Goal: Information Seeking & Learning: Learn about a topic

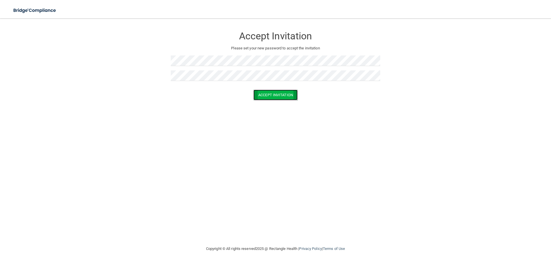
click at [274, 96] on button "Accept Invitation" at bounding box center [275, 94] width 44 height 11
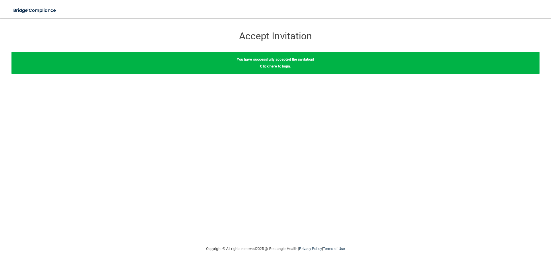
click at [274, 66] on link "Click here to login" at bounding box center [275, 66] width 30 height 4
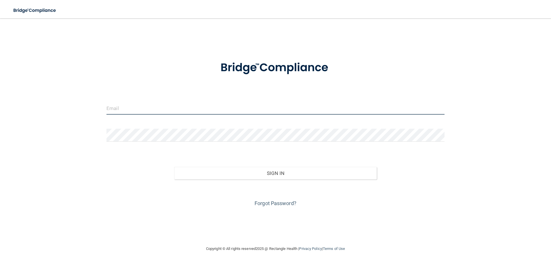
type input "[EMAIL_ADDRESS][DOMAIN_NAME]"
click at [202, 106] on input "[EMAIL_ADDRESS][DOMAIN_NAME]" at bounding box center [275, 108] width 338 height 13
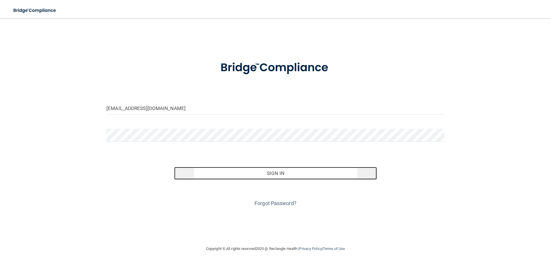
click at [280, 171] on button "Sign In" at bounding box center [275, 173] width 203 height 13
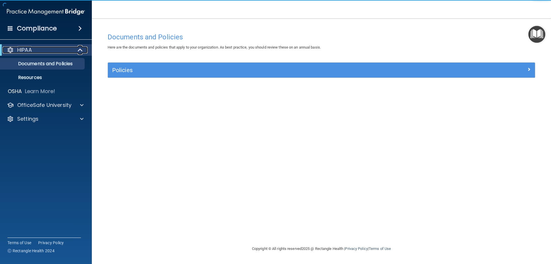
click at [60, 50] on div "HIPAA" at bounding box center [38, 49] width 71 height 7
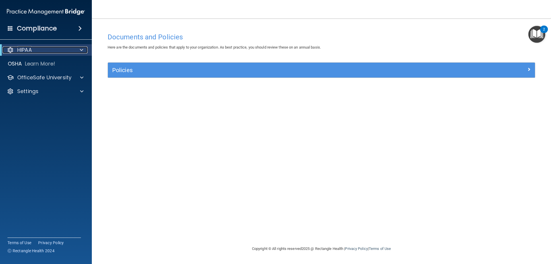
click at [60, 50] on div "HIPAA" at bounding box center [38, 49] width 71 height 7
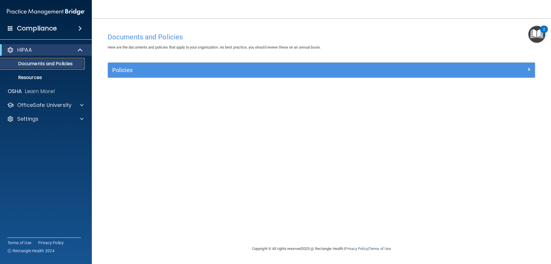
click at [55, 65] on p "Documents and Policies" at bounding box center [43, 64] width 78 height 6
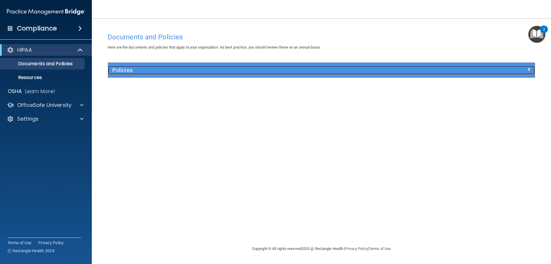
click at [520, 67] on div at bounding box center [481, 68] width 107 height 7
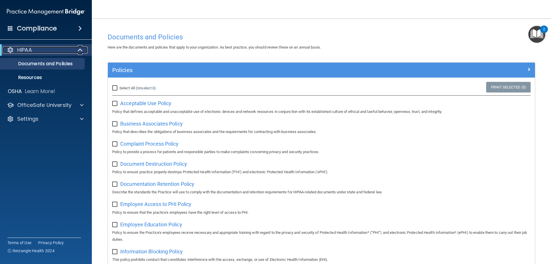
click at [24, 51] on p "HIPAA" at bounding box center [24, 49] width 15 height 7
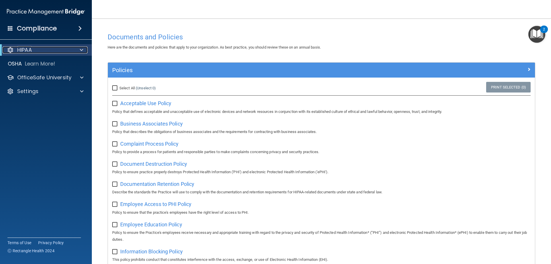
click at [24, 51] on p "HIPAA" at bounding box center [24, 49] width 15 height 7
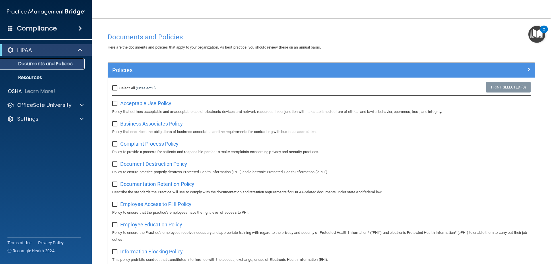
click at [57, 65] on p "Documents and Policies" at bounding box center [43, 64] width 78 height 6
click at [56, 75] on p "Resources" at bounding box center [43, 78] width 78 height 6
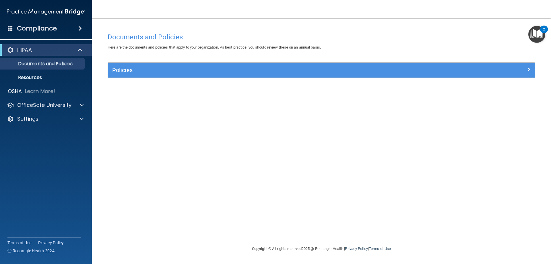
click at [80, 28] on span at bounding box center [79, 28] width 3 height 7
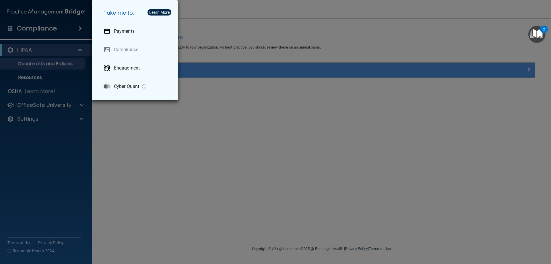
click at [76, 52] on div "Take me to: Payments Compliance Engagement Cyber Quant" at bounding box center [275, 132] width 551 height 264
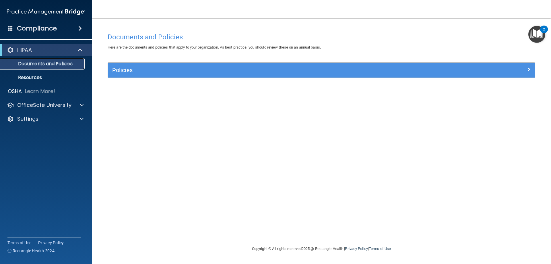
click at [72, 62] on p "Documents and Policies" at bounding box center [43, 64] width 78 height 6
click at [66, 72] on link "Resources" at bounding box center [39, 77] width 90 height 11
click at [34, 64] on p "Documents and Policies" at bounding box center [43, 64] width 78 height 6
click at [81, 50] on span at bounding box center [80, 49] width 5 height 7
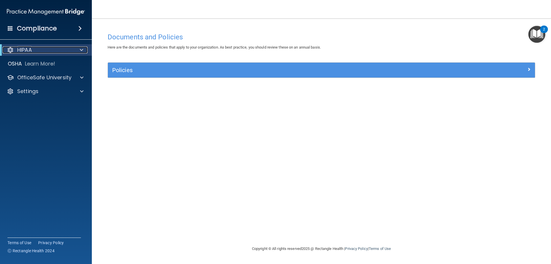
click at [75, 50] on div at bounding box center [80, 49] width 14 height 7
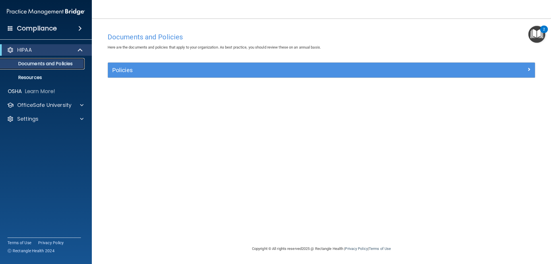
click at [33, 65] on p "Documents and Policies" at bounding box center [43, 64] width 78 height 6
click at [11, 48] on div at bounding box center [10, 49] width 7 height 7
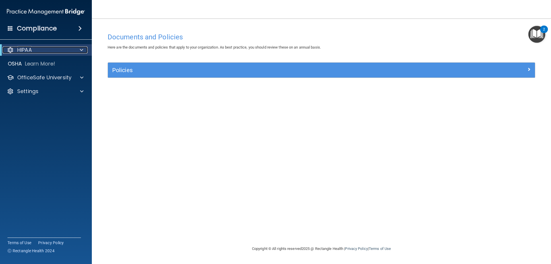
click at [12, 48] on div at bounding box center [10, 49] width 7 height 7
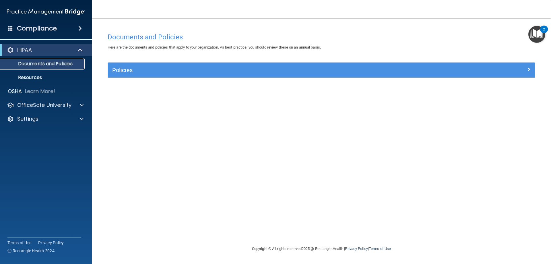
click at [38, 61] on p "Documents and Policies" at bounding box center [43, 64] width 78 height 6
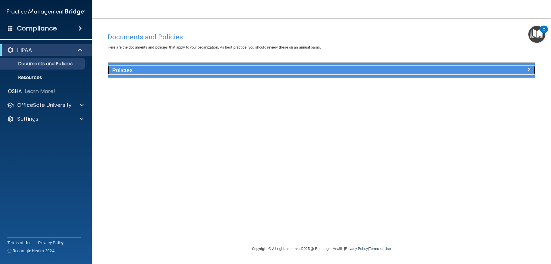
click at [134, 73] on h5 "Policies" at bounding box center [267, 70] width 311 height 6
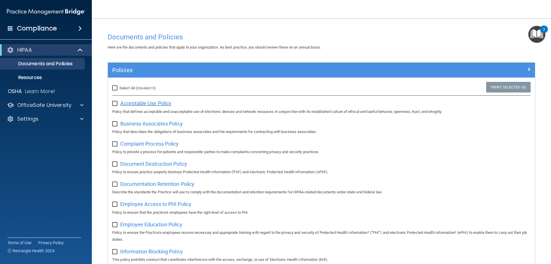
click at [146, 102] on span "Acceptable Use Policy" at bounding box center [145, 103] width 51 height 6
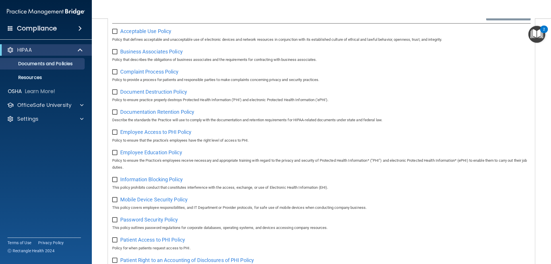
scroll to position [86, 0]
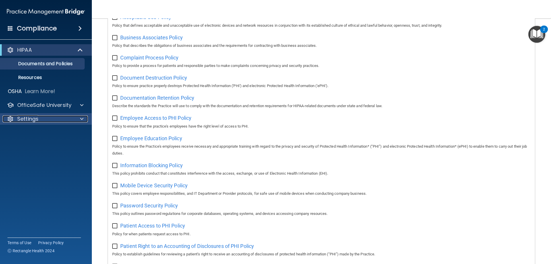
click at [69, 118] on div "Settings" at bounding box center [38, 118] width 71 height 7
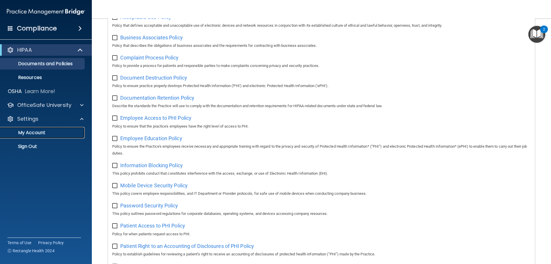
click at [64, 130] on p "My Account" at bounding box center [43, 133] width 78 height 6
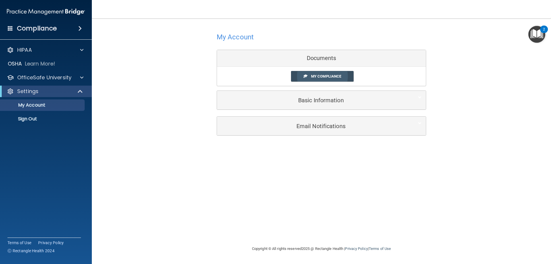
click at [322, 79] on link "My Compliance" at bounding box center [322, 76] width 63 height 11
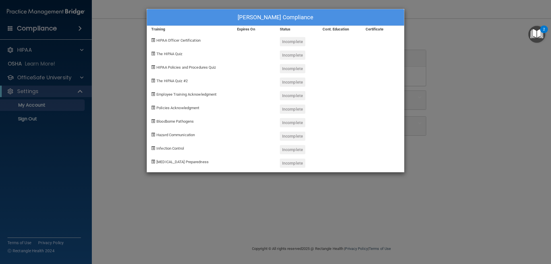
click at [145, 91] on div "Karen Menssen's Compliance Training Expires On Status Cont. Education Certifica…" at bounding box center [275, 132] width 551 height 264
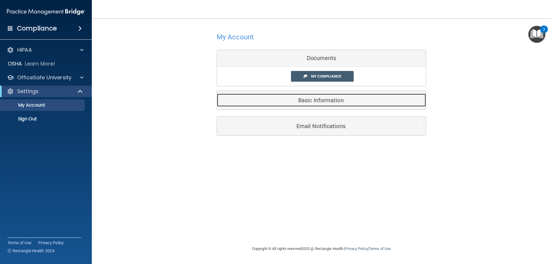
click at [350, 100] on h5 "Basic Information" at bounding box center [312, 100] width 183 height 6
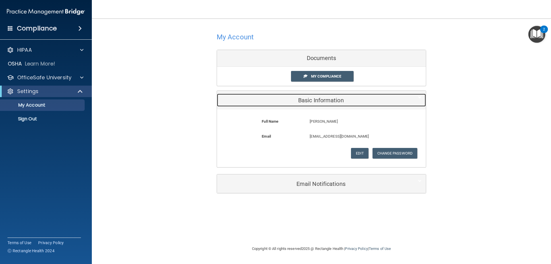
click at [350, 100] on h5 "Basic Information" at bounding box center [312, 100] width 183 height 6
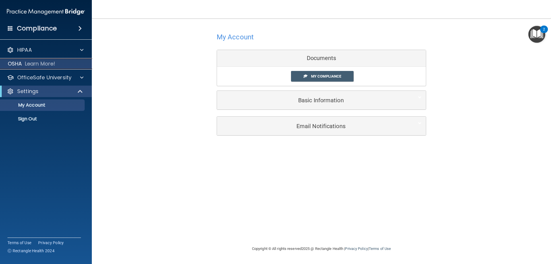
click at [22, 61] on div "OSHA Learn More!" at bounding box center [46, 63] width 101 height 11
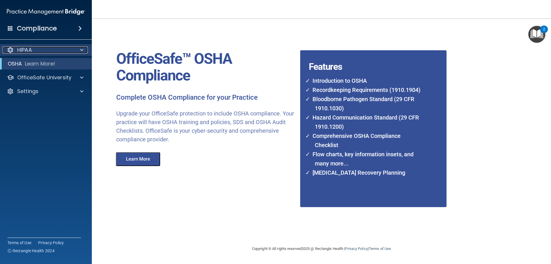
click at [18, 49] on p "HIPAA" at bounding box center [24, 49] width 15 height 7
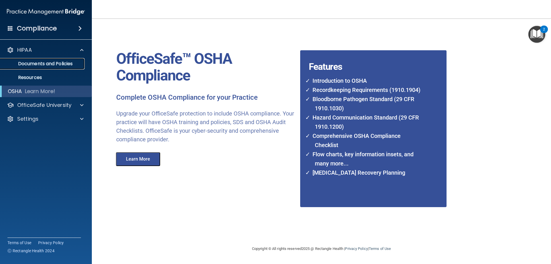
click at [24, 60] on link "Documents and Policies" at bounding box center [39, 63] width 90 height 11
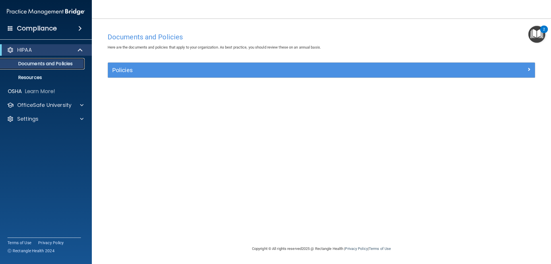
click at [56, 62] on p "Documents and Policies" at bounding box center [43, 64] width 78 height 6
click at [77, 50] on div at bounding box center [80, 49] width 14 height 7
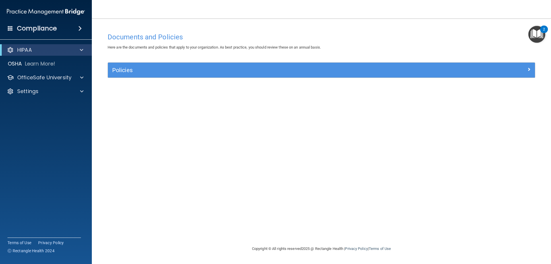
click at [41, 44] on div "HIPAA Documents and Policies Report an Incident Business Associates Emergency P…" at bounding box center [46, 72] width 92 height 60
click at [40, 50] on div "HIPAA" at bounding box center [38, 49] width 71 height 7
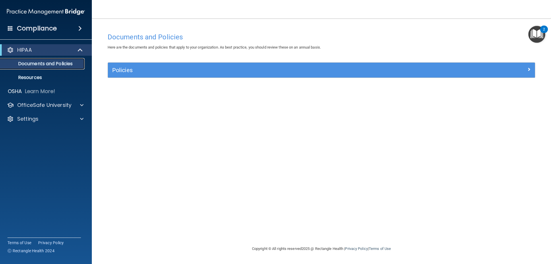
click at [14, 63] on p "Documents and Policies" at bounding box center [43, 64] width 78 height 6
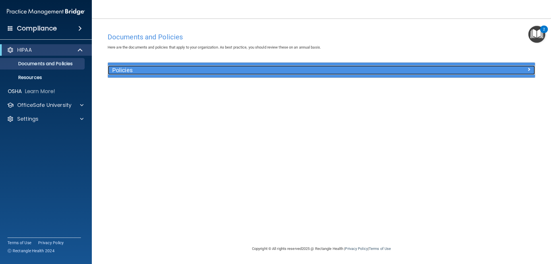
click at [524, 68] on div at bounding box center [481, 68] width 107 height 7
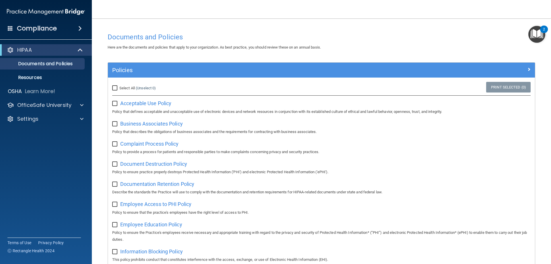
click at [114, 102] on input "checkbox" at bounding box center [115, 103] width 7 height 5
click at [114, 104] on input "checkbox" at bounding box center [115, 103] width 7 height 5
click at [117, 104] on input "checkbox" at bounding box center [115, 103] width 7 height 5
click at [522, 87] on link "Print Selected (1)" at bounding box center [508, 87] width 44 height 11
click at [205, 94] on div "Select All (Unselect 1) Unselect All" at bounding box center [179, 88] width 142 height 13
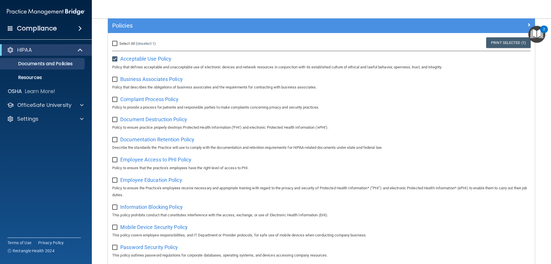
scroll to position [57, 0]
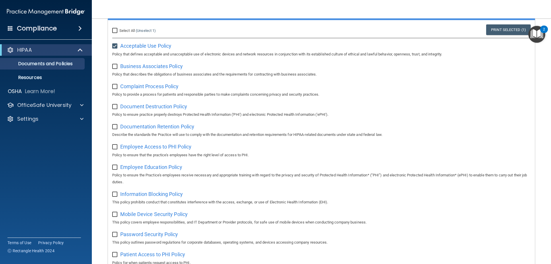
click at [218, 67] on div "Business Associates Policy Policy that describes the obligations of business as…" at bounding box center [321, 69] width 418 height 16
click at [115, 47] on input "checkbox" at bounding box center [115, 46] width 7 height 5
checkbox input "false"
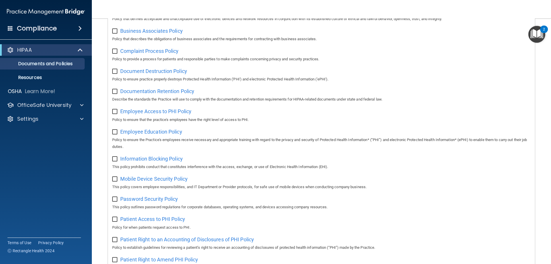
scroll to position [0, 0]
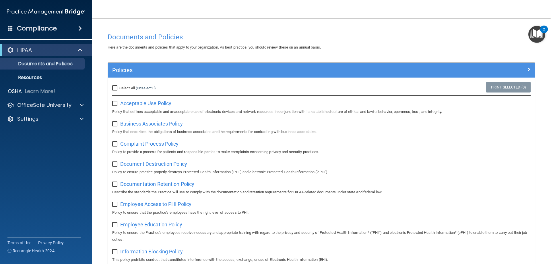
click at [535, 32] on img "Open Resource Center, 2 new notifications" at bounding box center [536, 34] width 17 height 17
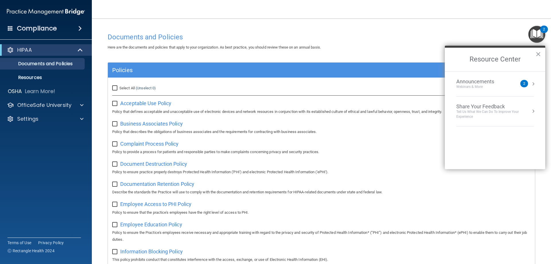
click at [523, 83] on div "2" at bounding box center [524, 83] width 2 height 0
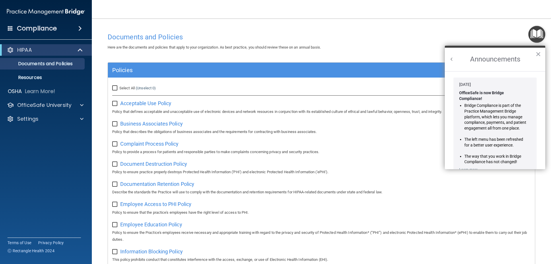
click at [452, 58] on button "Back to Resource Center Home" at bounding box center [451, 59] width 6 height 6
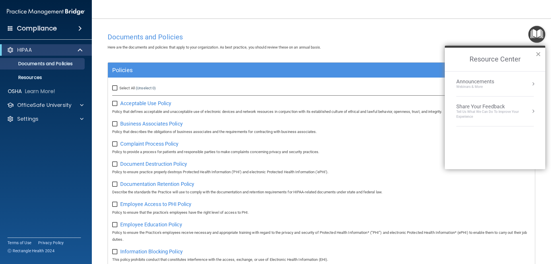
click at [538, 54] on button "×" at bounding box center [537, 53] width 5 height 9
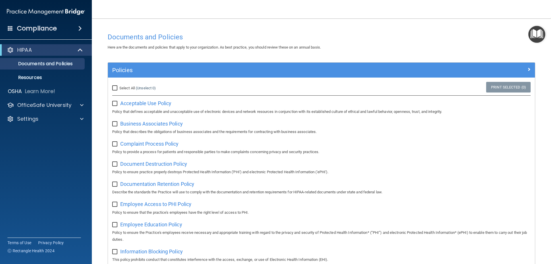
click at [53, 29] on h4 "Compliance" at bounding box center [37, 28] width 40 height 8
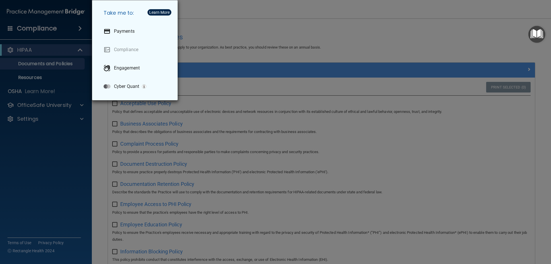
click at [47, 63] on div "Take me to: Payments Compliance Engagement Cyber Quant" at bounding box center [275, 132] width 551 height 264
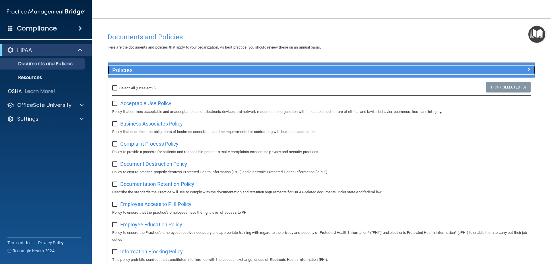
click at [119, 70] on h5 "Policies" at bounding box center [267, 70] width 311 height 6
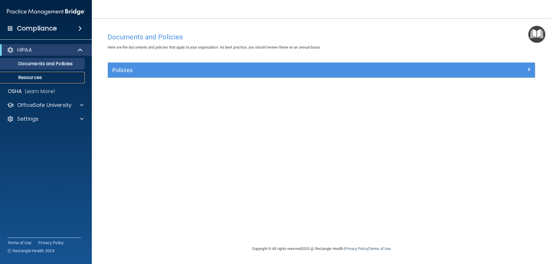
click at [51, 73] on link "Resources" at bounding box center [39, 77] width 90 height 11
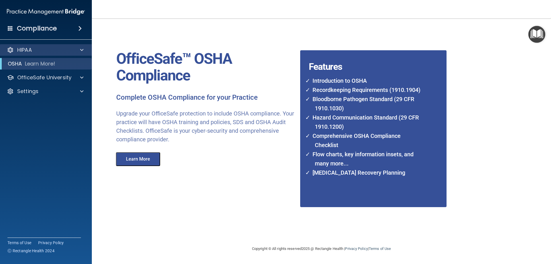
click at [53, 54] on div "HIPAA" at bounding box center [46, 49] width 92 height 11
click at [26, 48] on p "HIPAA" at bounding box center [24, 49] width 15 height 7
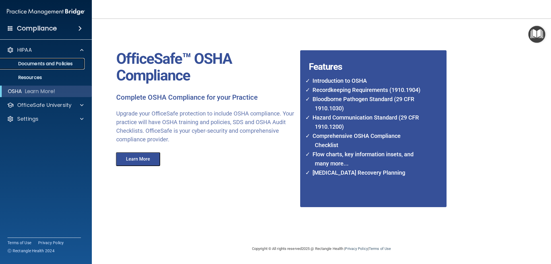
click at [43, 61] on p "Documents and Policies" at bounding box center [43, 64] width 78 height 6
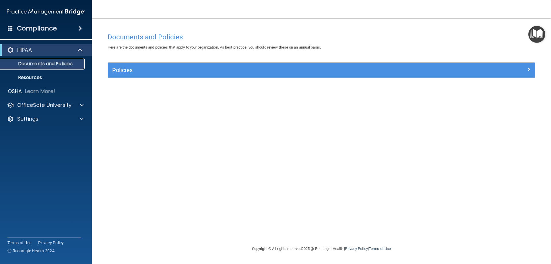
click at [38, 61] on p "Documents and Policies" at bounding box center [43, 64] width 78 height 6
click at [30, 46] on div "HIPAA" at bounding box center [46, 49] width 92 height 11
click at [52, 25] on h4 "Compliance" at bounding box center [37, 28] width 40 height 8
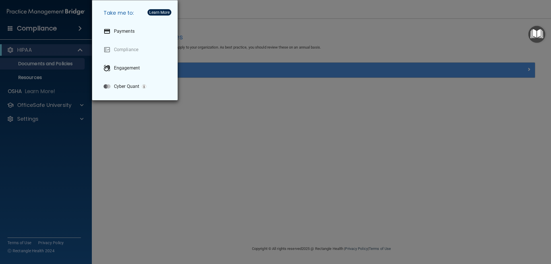
click at [33, 34] on div "Take me to: Payments Compliance Engagement Cyber Quant" at bounding box center [275, 132] width 551 height 264
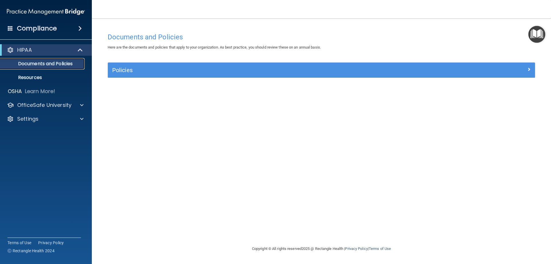
click at [37, 68] on link "Documents and Policies" at bounding box center [39, 63] width 90 height 11
click at [33, 79] on p "Resources" at bounding box center [43, 78] width 78 height 6
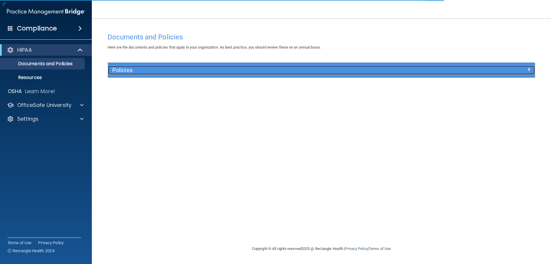
click at [165, 71] on h5 "Policies" at bounding box center [267, 70] width 311 height 6
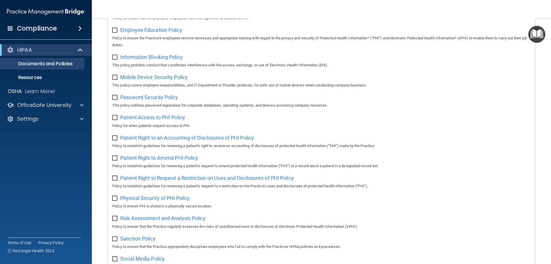
scroll to position [140, 0]
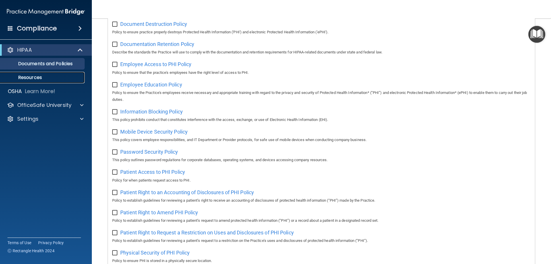
click at [35, 78] on p "Resources" at bounding box center [43, 78] width 78 height 6
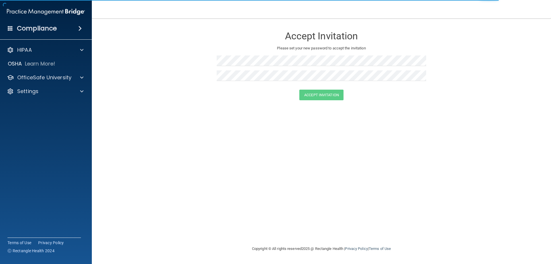
click at [41, 26] on h4 "Compliance" at bounding box center [37, 28] width 40 height 8
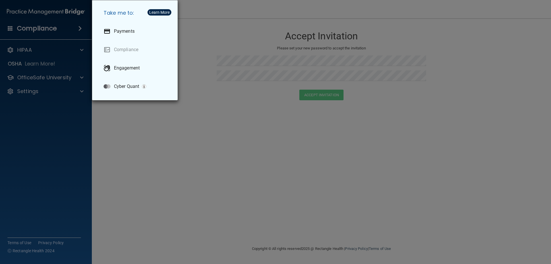
click at [532, 58] on div "Take me to: Payments Compliance Engagement Cyber Quant" at bounding box center [275, 132] width 551 height 264
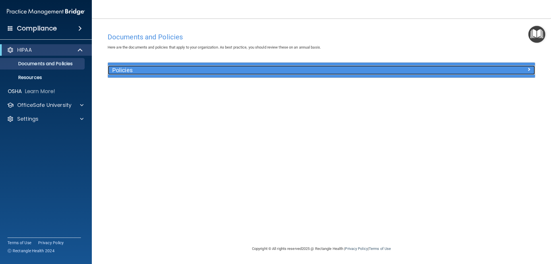
click at [122, 72] on h5 "Policies" at bounding box center [267, 70] width 311 height 6
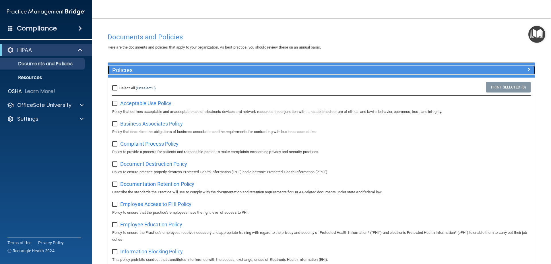
click at [526, 70] on div at bounding box center [481, 68] width 107 height 7
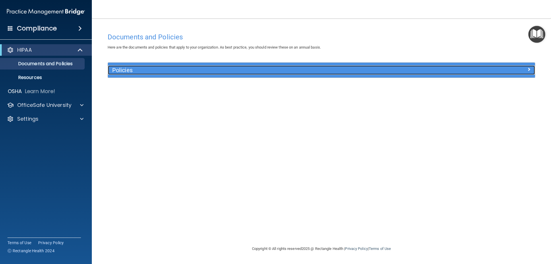
click at [528, 68] on span at bounding box center [528, 69] width 3 height 7
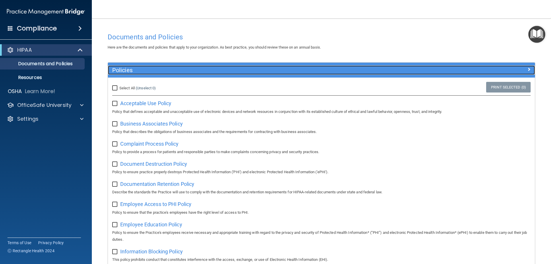
click at [528, 68] on div at bounding box center [481, 68] width 107 height 7
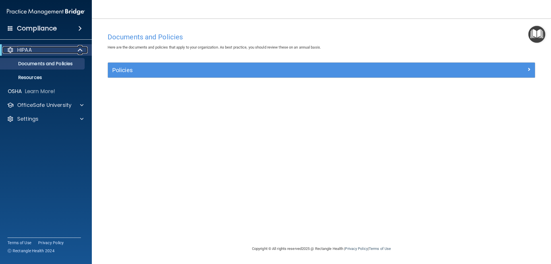
click at [81, 49] on span at bounding box center [80, 49] width 5 height 7
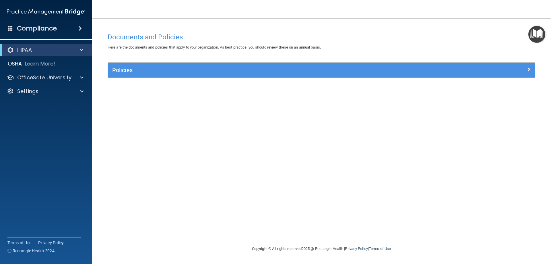
click at [79, 29] on span at bounding box center [79, 28] width 3 height 7
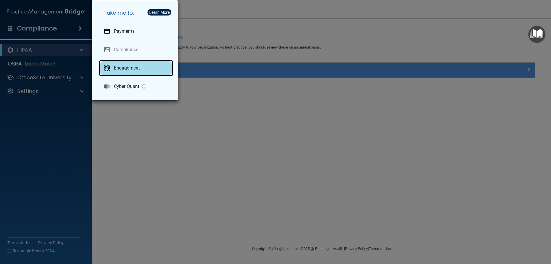
click at [118, 69] on p "Engagement" at bounding box center [127, 68] width 26 height 6
click at [34, 29] on div "Take me to: Payments Compliance Engagement Cyber Quant" at bounding box center [275, 132] width 551 height 264
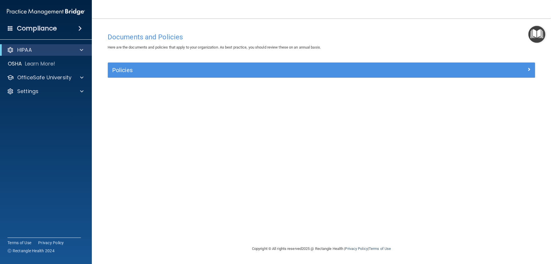
click at [6, 27] on div "Compliance" at bounding box center [46, 28] width 92 height 13
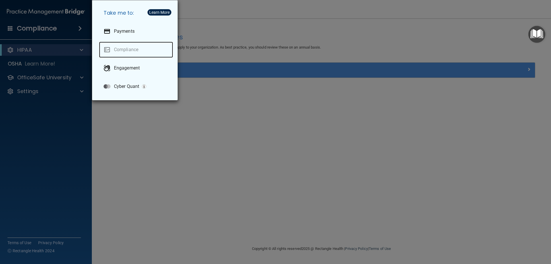
click at [121, 52] on link "Compliance" at bounding box center [136, 50] width 74 height 16
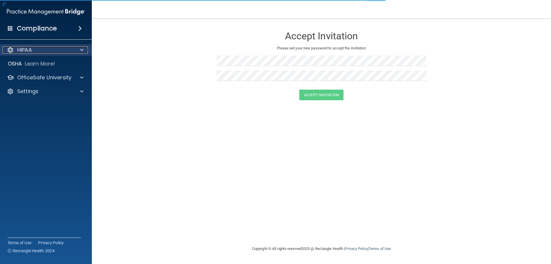
click at [38, 51] on div "HIPAA" at bounding box center [38, 49] width 71 height 7
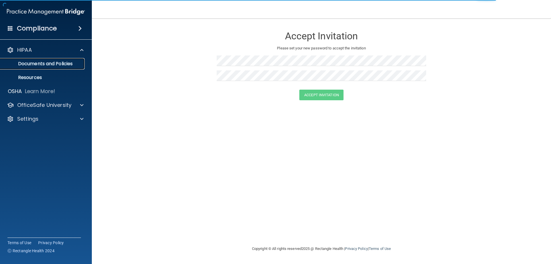
click at [36, 62] on p "Documents and Policies" at bounding box center [43, 64] width 78 height 6
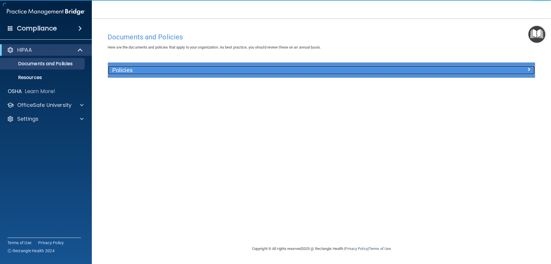
click at [532, 71] on div at bounding box center [481, 68] width 107 height 7
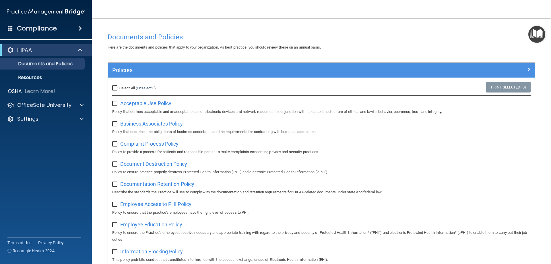
click at [116, 88] on input "Select All (Unselect 0) Unselect All" at bounding box center [115, 88] width 7 height 5
checkbox input "true"
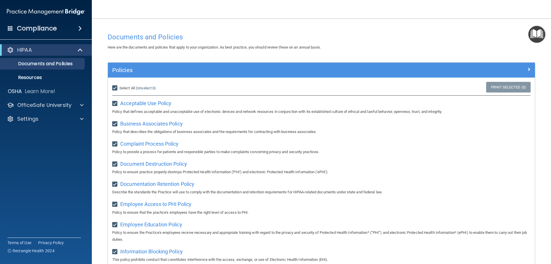
checkbox input "true"
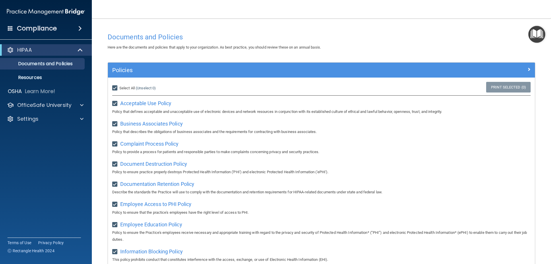
checkbox input "true"
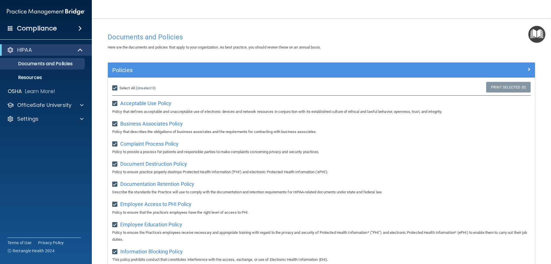
checkbox input "true"
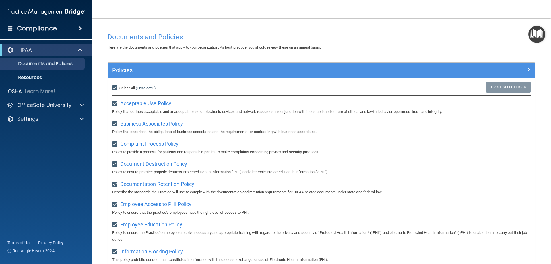
checkbox input "true"
click at [501, 88] on link "Print Selected (21)" at bounding box center [507, 87] width 46 height 11
click at [491, 85] on link "Print Selected (21)" at bounding box center [507, 87] width 46 height 11
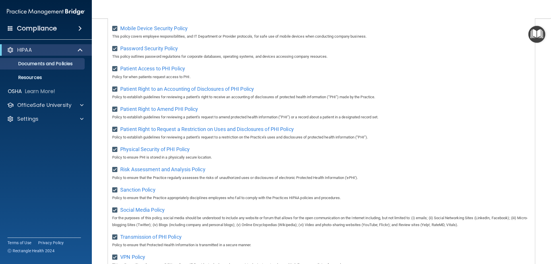
scroll to position [140, 0]
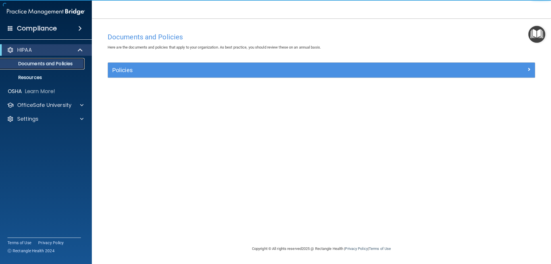
click at [56, 63] on p "Documents and Policies" at bounding box center [43, 64] width 78 height 6
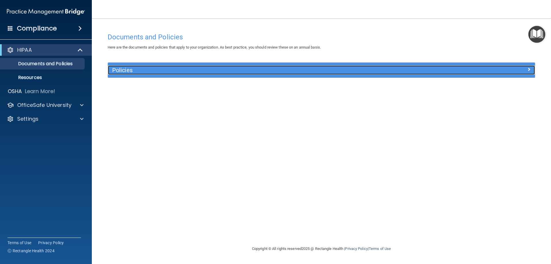
click at [529, 71] on span at bounding box center [528, 69] width 3 height 7
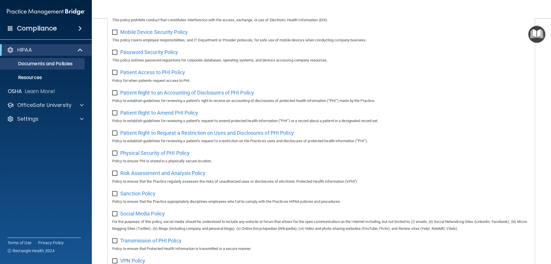
scroll to position [312, 0]
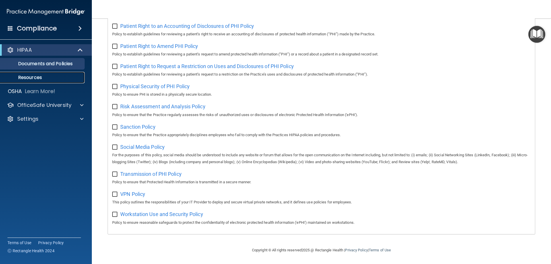
click at [23, 76] on p "Resources" at bounding box center [43, 78] width 78 height 6
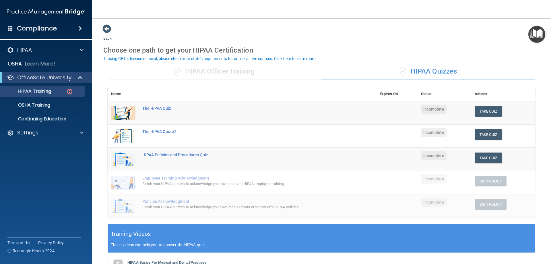
click at [159, 108] on div "The HIPAA Quiz" at bounding box center [244, 108] width 205 height 5
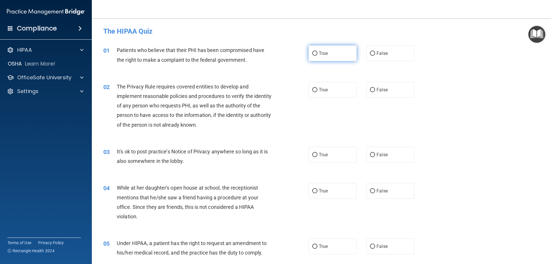
click at [315, 54] on input "True" at bounding box center [314, 53] width 5 height 4
radio input "true"
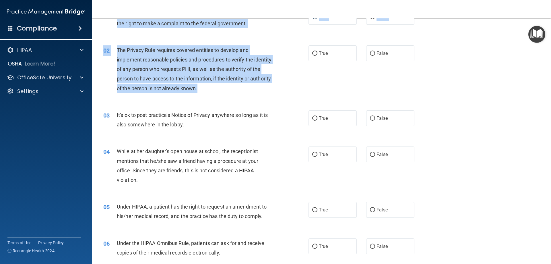
scroll to position [33, 0]
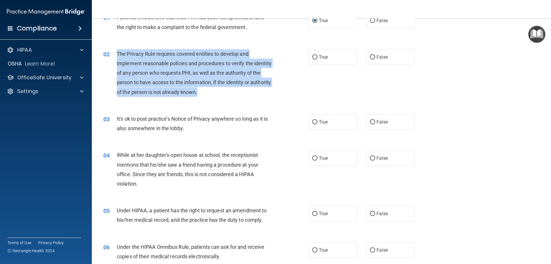
drag, startPoint x: 230, startPoint y: 67, endPoint x: 114, endPoint y: 54, distance: 116.5
click at [114, 54] on div "02 The Privacy Rule requires covered entities to develop and implement reasonab…" at bounding box center [206, 74] width 222 height 50
copy div "The Privacy Rule requires covered entities to develop and implement reasonable …"
click at [312, 59] on input "True" at bounding box center [314, 57] width 5 height 4
radio input "true"
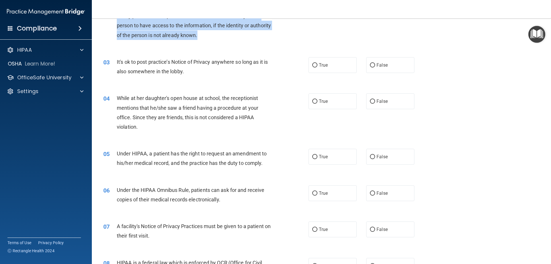
scroll to position [90, 0]
click at [314, 65] on input "True" at bounding box center [314, 65] width 5 height 4
radio input "true"
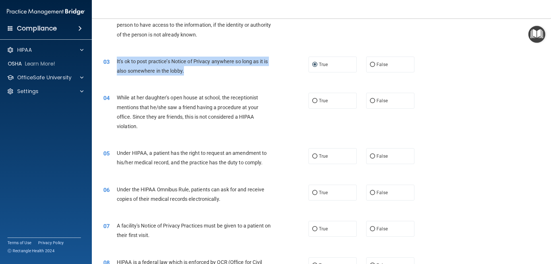
drag, startPoint x: 195, startPoint y: 69, endPoint x: 115, endPoint y: 59, distance: 80.0
click at [111, 58] on div "03 It's ok to post practice’s Notice of Privacy anywhere so long as it is also …" at bounding box center [206, 67] width 222 height 22
copy div "It's ok to post practice’s Notice of Privacy anywhere so long as it is also som…"
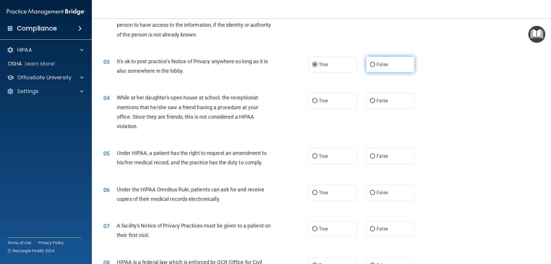
click at [373, 64] on label "False" at bounding box center [390, 64] width 48 height 16
click at [373, 64] on input "False" at bounding box center [372, 65] width 5 height 4
radio input "true"
radio input "false"
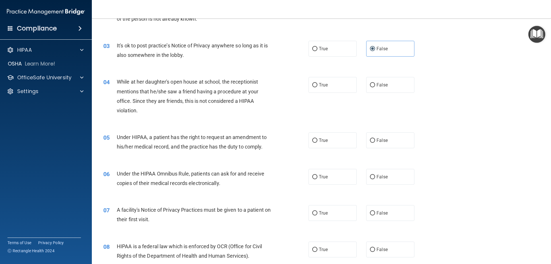
scroll to position [119, 0]
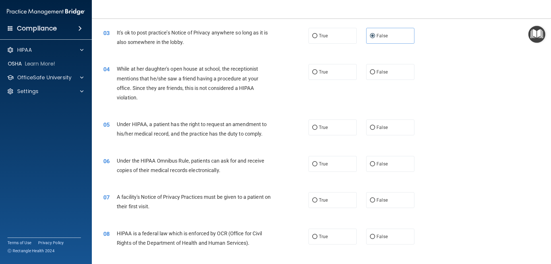
drag, startPoint x: 191, startPoint y: 103, endPoint x: 174, endPoint y: 92, distance: 19.7
click at [376, 72] on span "False" at bounding box center [381, 71] width 11 height 5
click at [375, 72] on input "False" at bounding box center [372, 72] width 5 height 4
radio input "true"
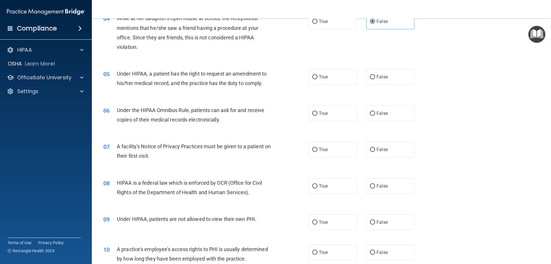
scroll to position [176, 0]
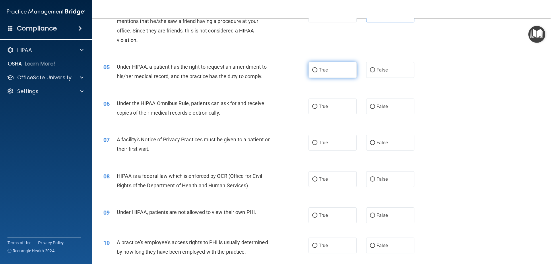
click at [326, 68] on label "True" at bounding box center [332, 70] width 48 height 16
click at [317, 68] on input "True" at bounding box center [314, 70] width 5 height 4
radio input "true"
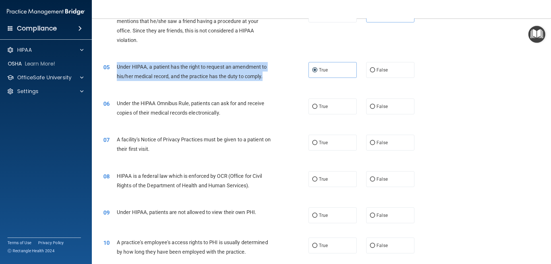
drag, startPoint x: 265, startPoint y: 74, endPoint x: 119, endPoint y: 65, distance: 146.8
click at [114, 64] on div "05 Under HIPAA, a patient has the right to request an amendment to his/her medi…" at bounding box center [206, 73] width 222 height 22
copy div "Under HIPAA, a patient has the right to request an amendment to his/her medical…"
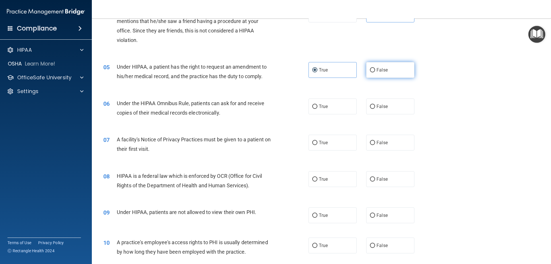
click at [371, 73] on label "False" at bounding box center [390, 70] width 48 height 16
click at [371, 72] on input "False" at bounding box center [372, 70] width 5 height 4
radio input "true"
radio input "false"
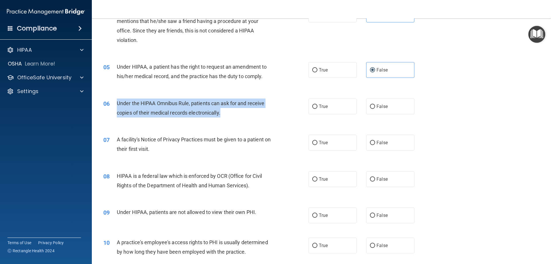
drag, startPoint x: 223, startPoint y: 113, endPoint x: 117, endPoint y: 103, distance: 107.1
click at [117, 103] on div "Under the HIPAA Omnibus Rule, patients can ask for and receive copies of their …" at bounding box center [197, 107] width 160 height 19
copy span "Under the HIPAA Omnibus Rule, patients can ask for and receive copies of their …"
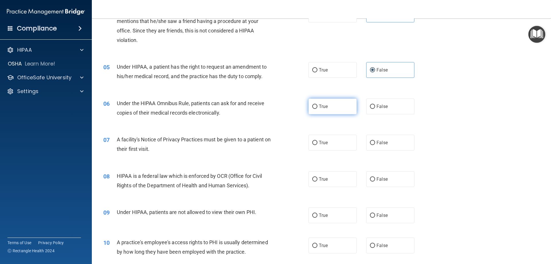
click at [325, 106] on span "True" at bounding box center [323, 106] width 9 height 5
click at [317, 106] on input "True" at bounding box center [314, 106] width 5 height 4
radio input "true"
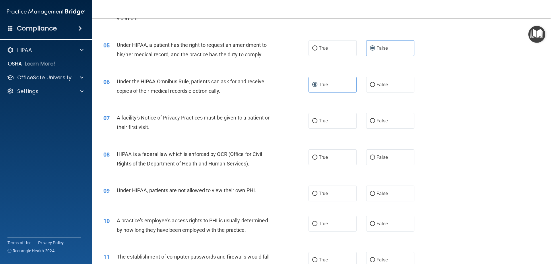
scroll to position [233, 0]
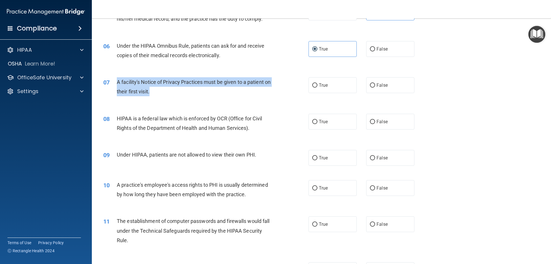
drag, startPoint x: 159, startPoint y: 91, endPoint x: 116, endPoint y: 81, distance: 43.5
click at [116, 81] on div "07 A facility's Notice of Privacy Practices must be given to a patient on their…" at bounding box center [206, 88] width 222 height 22
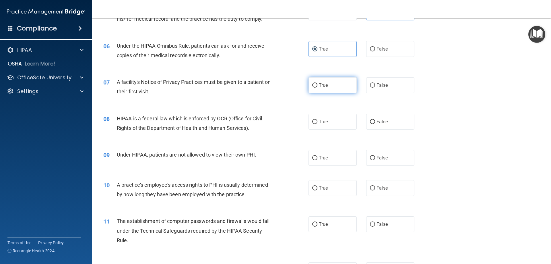
click at [318, 82] on label "True" at bounding box center [332, 85] width 48 height 16
click at [317, 83] on input "True" at bounding box center [314, 85] width 5 height 4
radio input "true"
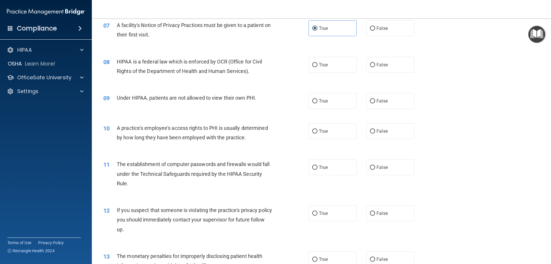
scroll to position [291, 0]
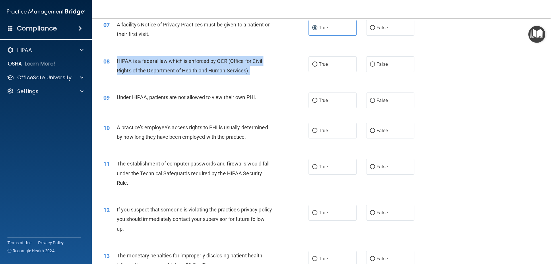
drag, startPoint x: 251, startPoint y: 71, endPoint x: 118, endPoint y: 61, distance: 134.0
click at [118, 61] on div "HIPAA is a federal law which is enforced by OCR (Office for Civil Rights of the…" at bounding box center [197, 65] width 160 height 19
copy span "HIPAA is a federal law which is enforced by OCR (Office for Civil Rights of the…"
click at [313, 64] on input "True" at bounding box center [314, 64] width 5 height 4
radio input "true"
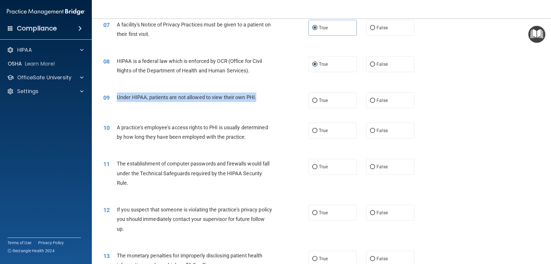
drag, startPoint x: 257, startPoint y: 98, endPoint x: 117, endPoint y: 95, distance: 140.2
click at [117, 95] on div "Under HIPAA, patients are not allowed to view their own PHI." at bounding box center [197, 96] width 160 height 9
copy span "Under HIPAA, patients are not allowed to view their own PHI."
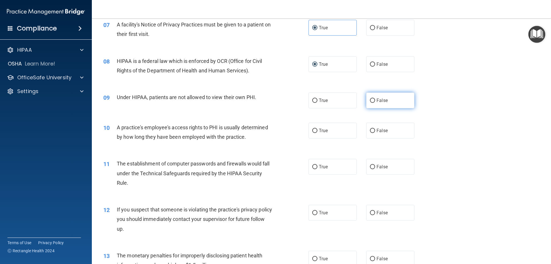
click at [376, 100] on span "False" at bounding box center [381, 99] width 11 height 5
click at [375, 100] on input "False" at bounding box center [372, 100] width 5 height 4
radio input "true"
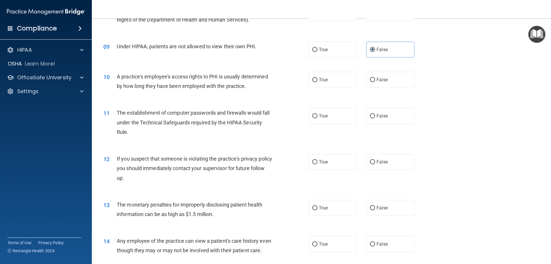
scroll to position [348, 0]
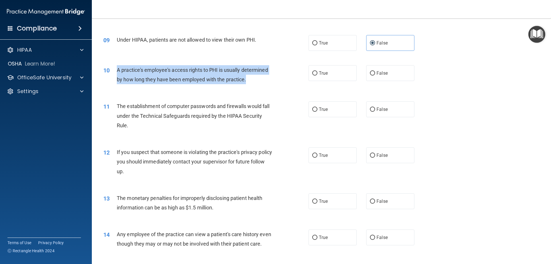
drag, startPoint x: 257, startPoint y: 81, endPoint x: 116, endPoint y: 69, distance: 142.4
click at [116, 69] on div "10 A practice's employee's access rights to PHI is usually determined by how lo…" at bounding box center [206, 76] width 222 height 22
copy div "A practice's employee's access rights to PHI is usually determined by how long …"
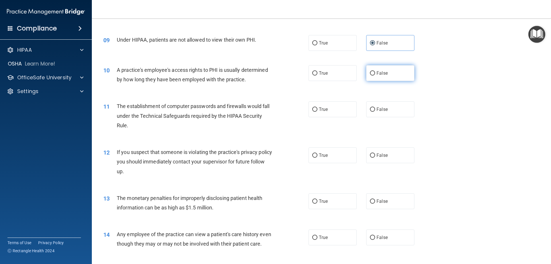
click at [372, 69] on label "False" at bounding box center [390, 73] width 48 height 16
click at [372, 71] on input "False" at bounding box center [372, 73] width 5 height 4
radio input "true"
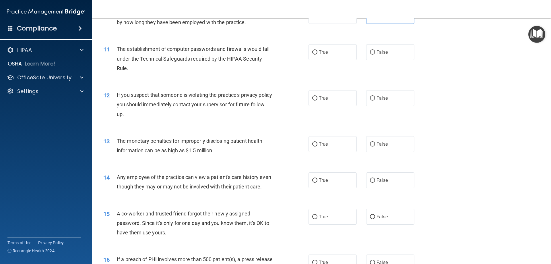
scroll to position [405, 0]
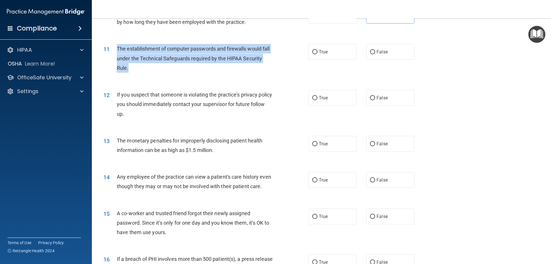
drag, startPoint x: 128, startPoint y: 68, endPoint x: 118, endPoint y: 48, distance: 21.5
click at [118, 48] on span "The establishment of computer passwords and firewalls would fall under the Tech…" at bounding box center [193, 58] width 153 height 25
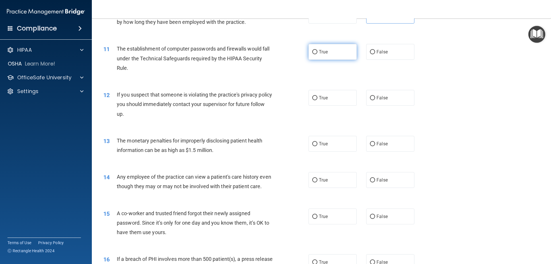
click at [316, 51] on label "True" at bounding box center [332, 52] width 48 height 16
click at [316, 51] on input "True" at bounding box center [314, 52] width 5 height 4
radio input "true"
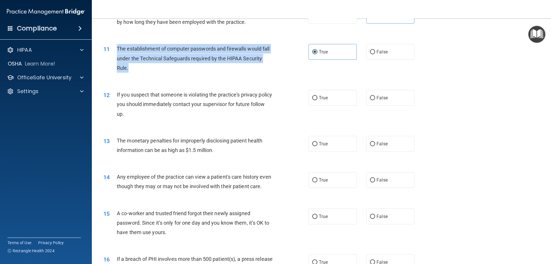
drag, startPoint x: 157, startPoint y: 71, endPoint x: 117, endPoint y: 51, distance: 44.9
click at [117, 51] on div "The establishment of computer passwords and firewalls would fall under the Tech…" at bounding box center [197, 58] width 160 height 29
copy span "The establishment of computer passwords and firewalls would fall under the Tech…"
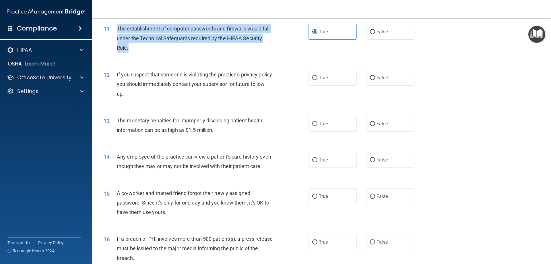
scroll to position [434, 0]
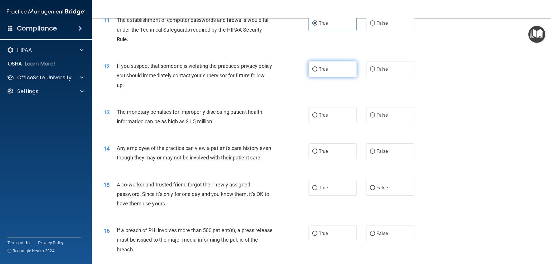
click at [314, 73] on label "True" at bounding box center [332, 69] width 48 height 16
click at [314, 71] on input "True" at bounding box center [314, 69] width 5 height 4
radio input "true"
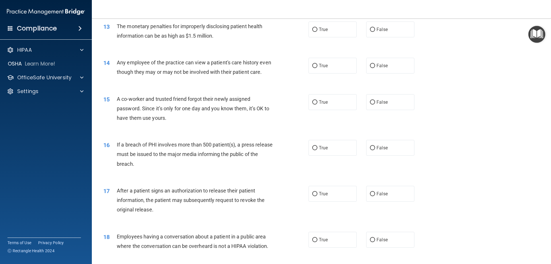
scroll to position [520, 0]
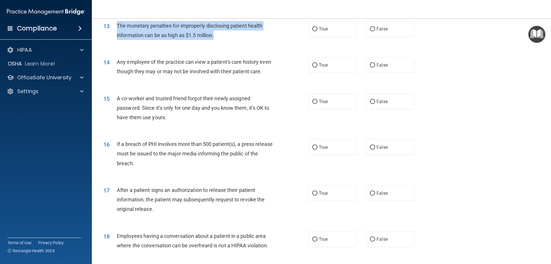
drag, startPoint x: 227, startPoint y: 37, endPoint x: 117, endPoint y: 26, distance: 110.9
click at [117, 26] on div "The monetary penalties for improperly disclosing patient health information can…" at bounding box center [197, 30] width 160 height 19
copy span "The monetary penalties for improperly disclosing patient health information can…"
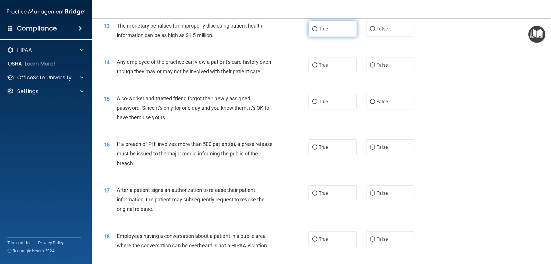
click at [315, 25] on label "True" at bounding box center [332, 29] width 48 height 16
click at [315, 27] on input "True" at bounding box center [314, 29] width 5 height 4
radio input "true"
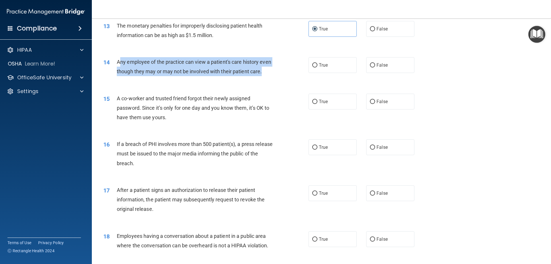
drag, startPoint x: 129, startPoint y: 80, endPoint x: 121, endPoint y: 64, distance: 17.6
click at [121, 64] on div "Any employee of the practice can view a patient's care history even though they…" at bounding box center [197, 66] width 160 height 19
click at [132, 76] on div "Any employee of the practice can view a patient's care history even though they…" at bounding box center [197, 66] width 160 height 19
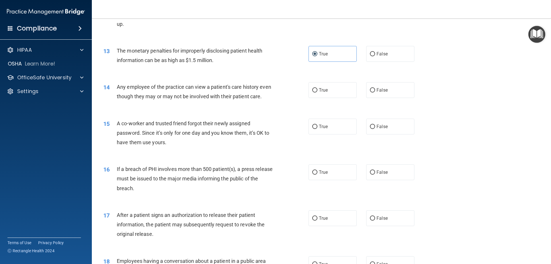
scroll to position [491, 0]
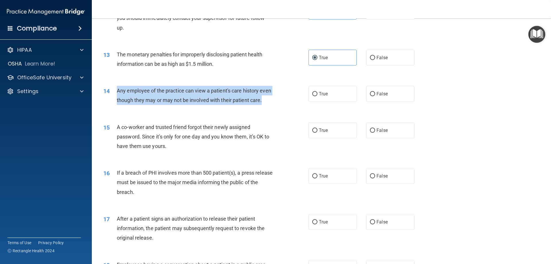
drag, startPoint x: 132, startPoint y: 109, endPoint x: 118, endPoint y: 92, distance: 22.6
click at [118, 92] on div "Any employee of the practice can view a patient's care history even though they…" at bounding box center [197, 95] width 160 height 19
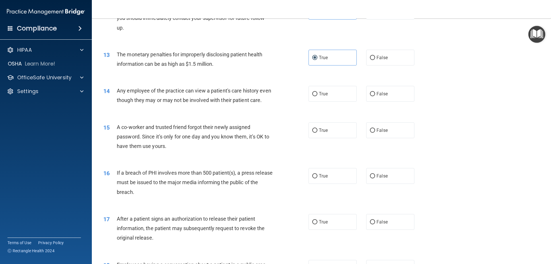
click at [134, 115] on div "14 Any employee of the practice can view a patient's care history even though t…" at bounding box center [321, 97] width 444 height 36
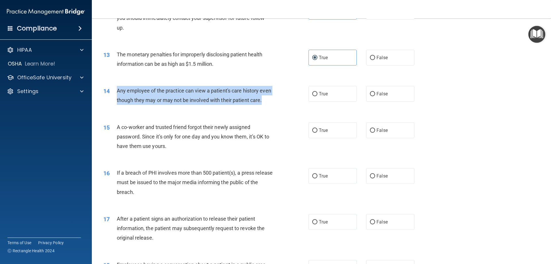
drag, startPoint x: 127, startPoint y: 110, endPoint x: 116, endPoint y: 91, distance: 21.7
click at [116, 91] on div "14 Any employee of the practice can view a patient's care history even though t…" at bounding box center [206, 97] width 222 height 22
copy div "Any employee of the practice can view a patient's care history even though they…"
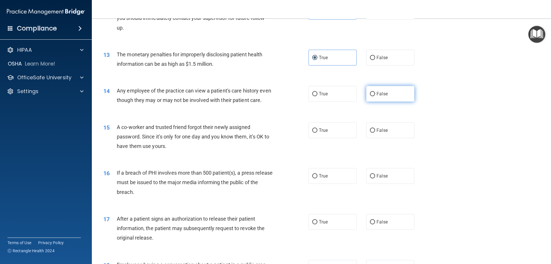
click at [374, 89] on label "False" at bounding box center [390, 94] width 48 height 16
click at [374, 92] on input "False" at bounding box center [372, 94] width 5 height 4
radio input "true"
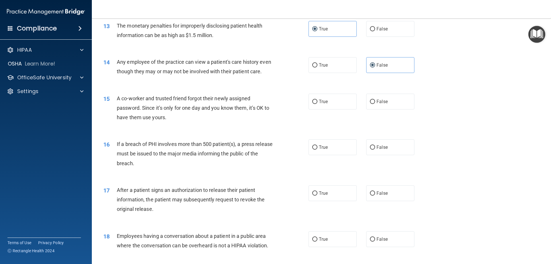
scroll to position [577, 0]
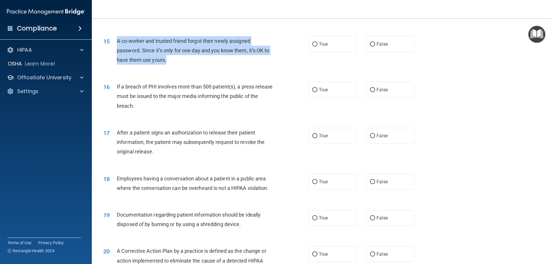
drag, startPoint x: 170, startPoint y: 71, endPoint x: 115, endPoint y: 54, distance: 57.5
click at [115, 54] on div "15 A co-worker and trusted friend forgot their newly assigned password. Since i…" at bounding box center [206, 52] width 222 height 32
click at [173, 63] on span "A co-worker and trusted friend forgot their newly assigned password. Since it’s…" at bounding box center [193, 50] width 152 height 25
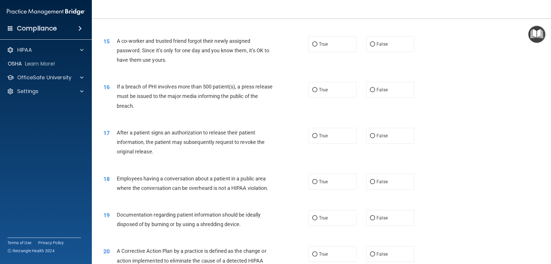
drag, startPoint x: 368, startPoint y: 53, endPoint x: 231, endPoint y: 82, distance: 140.4
click at [366, 52] on label "False" at bounding box center [390, 44] width 48 height 16
click at [370, 46] on input "False" at bounding box center [372, 44] width 5 height 4
radio input "true"
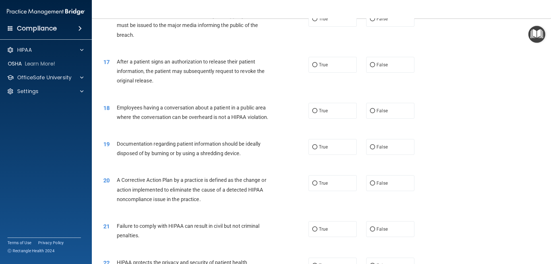
scroll to position [635, 0]
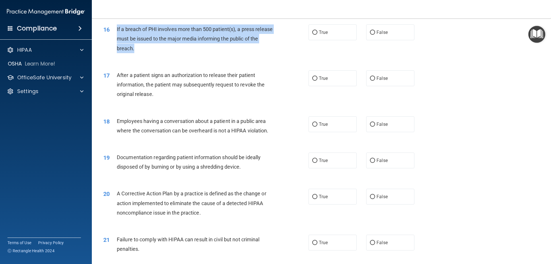
drag, startPoint x: 144, startPoint y: 60, endPoint x: 116, endPoint y: 41, distance: 33.8
click at [116, 41] on div "16 If a breach of PHI involves more than 500 patient(s), a press release must b…" at bounding box center [206, 40] width 222 height 32
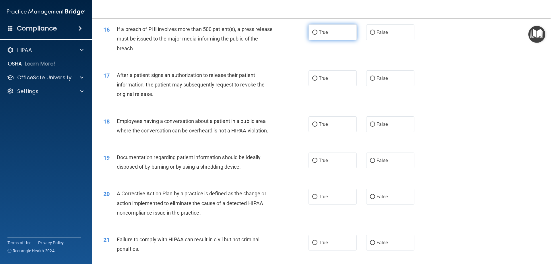
click at [312, 40] on label "True" at bounding box center [332, 32] width 48 height 16
click at [312, 35] on input "True" at bounding box center [314, 32] width 5 height 4
radio input "true"
click at [376, 81] on span "False" at bounding box center [381, 77] width 11 height 5
click at [374, 81] on input "False" at bounding box center [372, 78] width 5 height 4
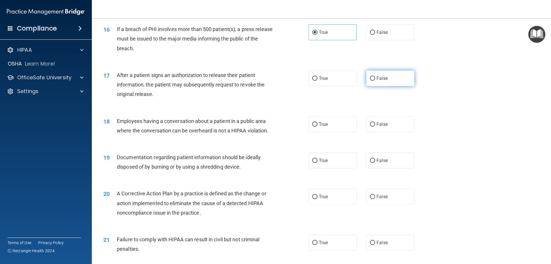
radio input "true"
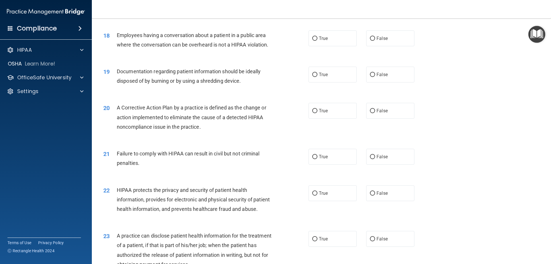
scroll to position [721, 0]
click at [379, 46] on label "False" at bounding box center [390, 38] width 48 height 16
click at [375, 40] on input "False" at bounding box center [372, 38] width 5 height 4
radio input "true"
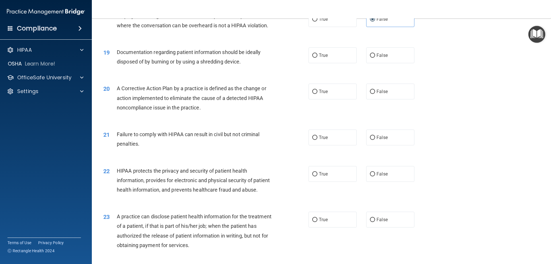
scroll to position [750, 0]
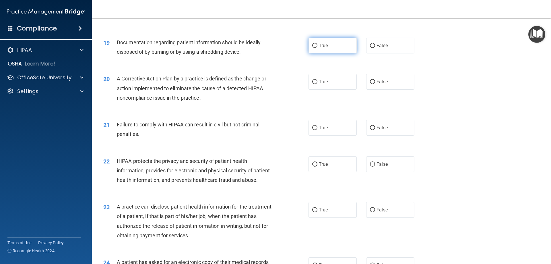
click at [315, 53] on label "True" at bounding box center [332, 46] width 48 height 16
click at [315, 48] on input "True" at bounding box center [314, 46] width 5 height 4
radio input "true"
click at [315, 84] on input "True" at bounding box center [314, 82] width 5 height 4
radio input "true"
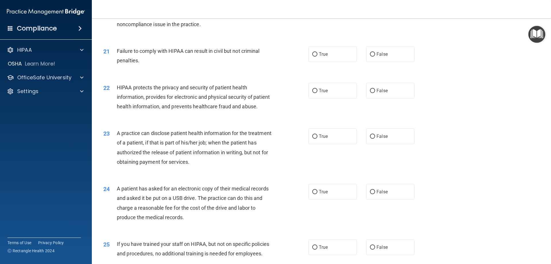
scroll to position [836, 0]
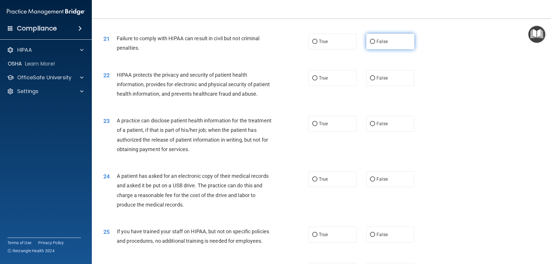
click at [383, 49] on label "False" at bounding box center [390, 42] width 48 height 16
click at [375, 44] on input "False" at bounding box center [372, 42] width 5 height 4
radio input "true"
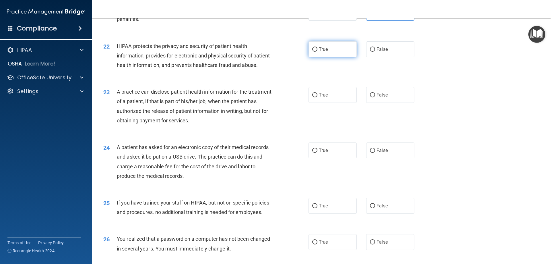
click at [323, 52] on span "True" at bounding box center [323, 48] width 9 height 5
click at [317, 52] on input "True" at bounding box center [314, 49] width 5 height 4
radio input "true"
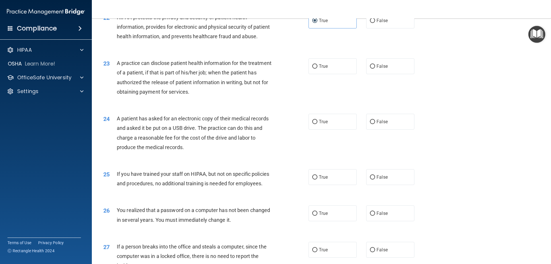
scroll to position [922, 0]
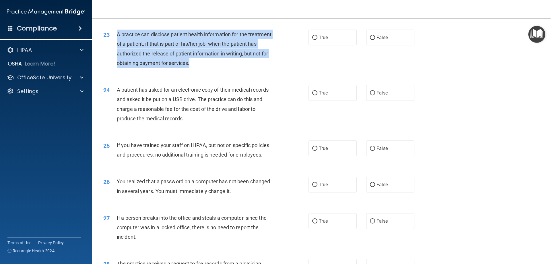
drag, startPoint x: 221, startPoint y: 84, endPoint x: 117, endPoint y: 49, distance: 109.6
click at [117, 49] on div "A practice can disclose patient health information for the treatment of a patie…" at bounding box center [197, 49] width 160 height 38
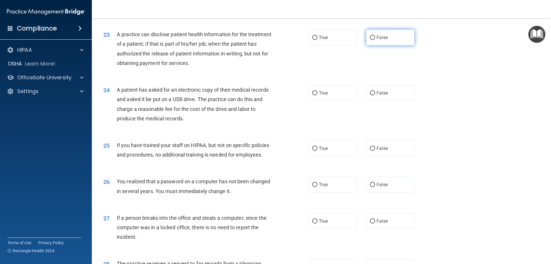
click at [391, 45] on label "False" at bounding box center [390, 38] width 48 height 16
click at [375, 40] on input "False" at bounding box center [372, 38] width 5 height 4
radio input "true"
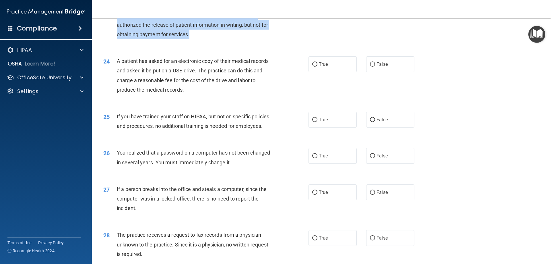
drag, startPoint x: 223, startPoint y: 53, endPoint x: 116, endPoint y: 25, distance: 110.4
click at [116, 25] on div "23 A practice can disclose patient health information for the treatment of a pa…" at bounding box center [206, 21] width 222 height 41
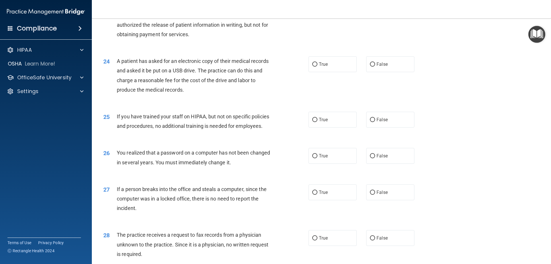
click at [184, 104] on div "24 A patient has asked for an electronic copy of their medical records and aske…" at bounding box center [321, 76] width 444 height 55
click at [323, 67] on span "True" at bounding box center [323, 63] width 9 height 5
click at [317, 67] on input "True" at bounding box center [314, 64] width 5 height 4
radio input "true"
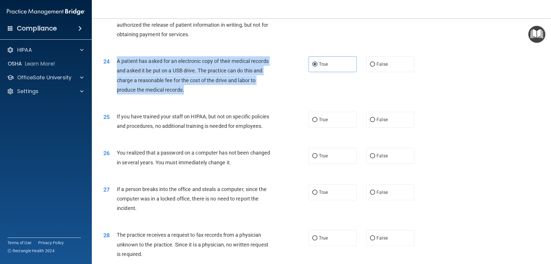
drag, startPoint x: 194, startPoint y: 108, endPoint x: 116, endPoint y: 81, distance: 83.1
click at [116, 81] on div "24 A patient has asked for an electronic copy of their medical records and aske…" at bounding box center [206, 76] width 222 height 41
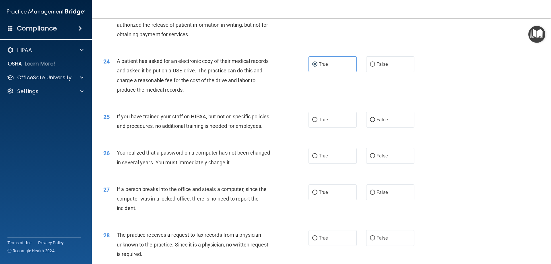
click at [190, 140] on div "25 If you have trained your staff on HIPAA, but not on specific policies and pr…" at bounding box center [321, 122] width 444 height 36
click at [376, 122] on span "False" at bounding box center [381, 119] width 11 height 5
click at [374, 122] on input "False" at bounding box center [372, 120] width 5 height 4
radio input "true"
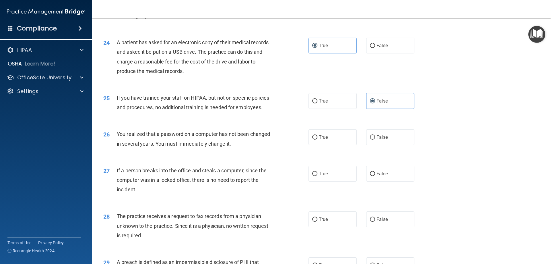
scroll to position [979, 0]
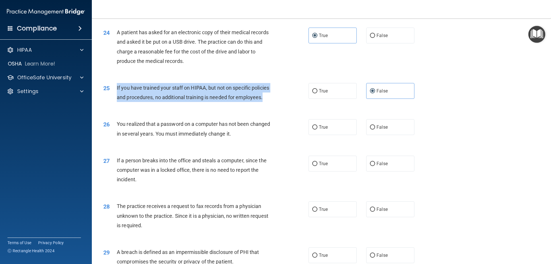
drag, startPoint x: 274, startPoint y: 118, endPoint x: 111, endPoint y: 105, distance: 164.0
click at [111, 105] on div "25 If you have trained your staff on HIPAA, but not on specific policies and pr…" at bounding box center [206, 94] width 222 height 22
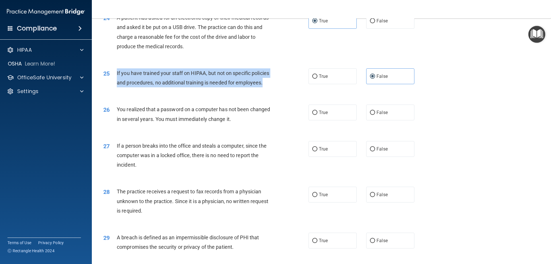
scroll to position [1008, 0]
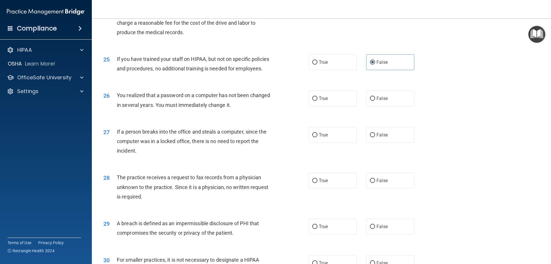
click at [165, 119] on div "26 You realized that a password on a computer has not been changed in several y…" at bounding box center [321, 101] width 444 height 36
click at [315, 101] on input "True" at bounding box center [314, 98] width 5 height 4
radio input "true"
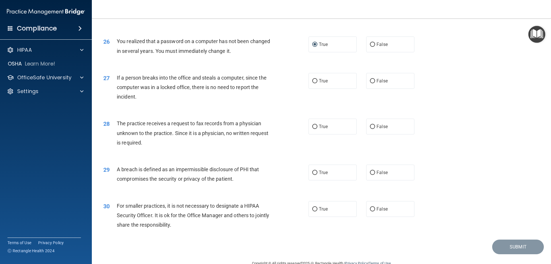
scroll to position [1065, 0]
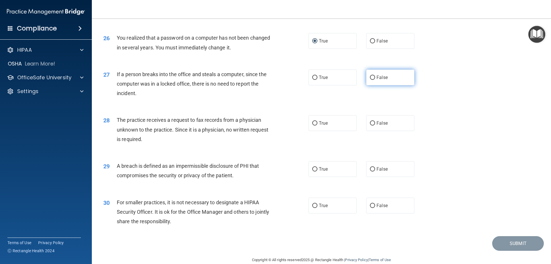
click at [376, 80] on span "False" at bounding box center [381, 77] width 11 height 5
click at [375, 80] on input "False" at bounding box center [372, 77] width 5 height 4
radio input "true"
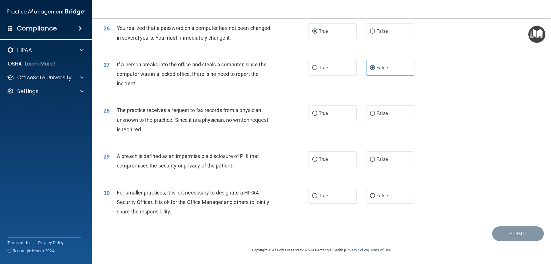
scroll to position [1094, 0]
click at [376, 114] on span "False" at bounding box center [381, 112] width 11 height 5
click at [374, 114] on input "False" at bounding box center [372, 113] width 5 height 4
radio input "true"
click at [314, 153] on label "True" at bounding box center [332, 159] width 48 height 16
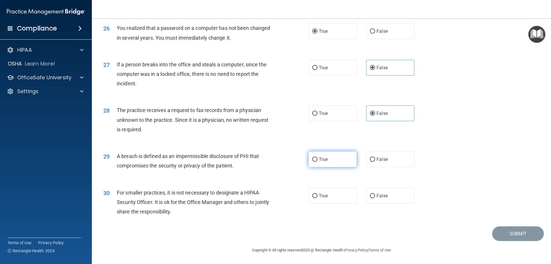
click at [314, 157] on input "True" at bounding box center [314, 159] width 5 height 4
radio input "true"
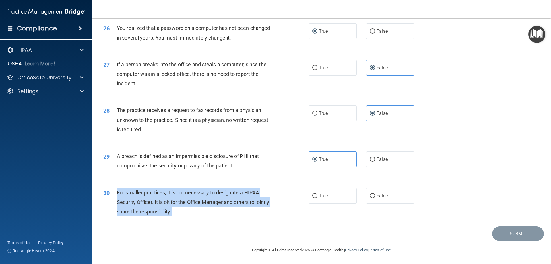
drag, startPoint x: 187, startPoint y: 212, endPoint x: 116, endPoint y: 192, distance: 73.5
click at [117, 192] on div "For smaller practices, it is not necessary to designate a HIPAA Security Office…" at bounding box center [197, 202] width 160 height 29
click at [312, 195] on input "True" at bounding box center [314, 196] width 5 height 4
radio input "true"
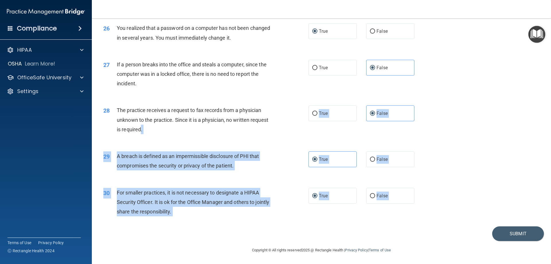
drag, startPoint x: 422, startPoint y: 227, endPoint x: 141, endPoint y: 134, distance: 296.3
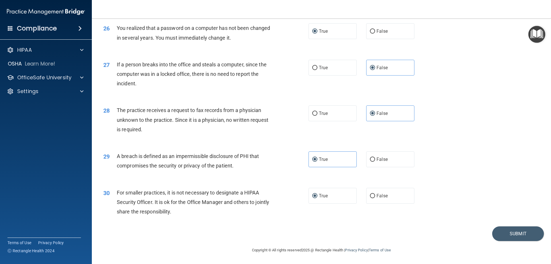
click at [339, 251] on div "Copyright © All rights reserved 2025 @ Rectangle Health | Privacy Policy | Term…" at bounding box center [320, 250] width 209 height 18
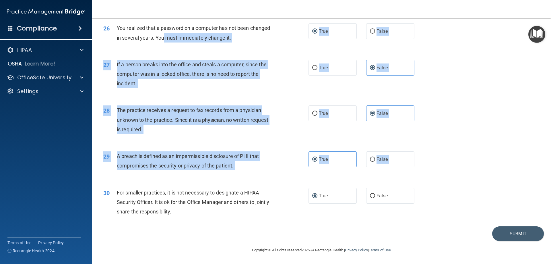
drag, startPoint x: 427, startPoint y: 226, endPoint x: 172, endPoint y: 50, distance: 309.7
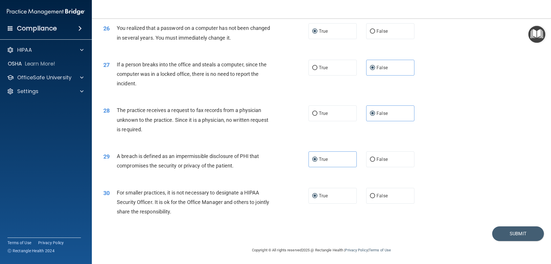
click at [276, 235] on div "Submit" at bounding box center [321, 233] width 444 height 15
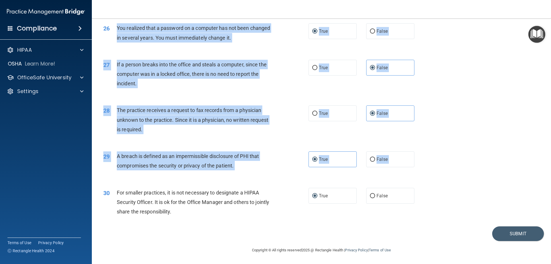
drag, startPoint x: 195, startPoint y: 222, endPoint x: 111, endPoint y: 26, distance: 212.6
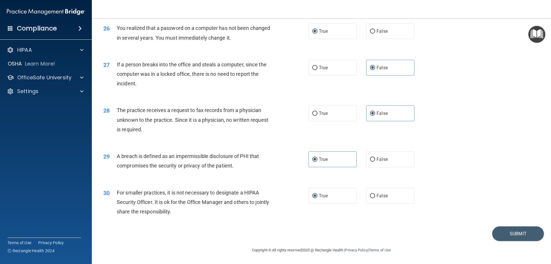
click at [203, 227] on div "Submit" at bounding box center [321, 233] width 444 height 15
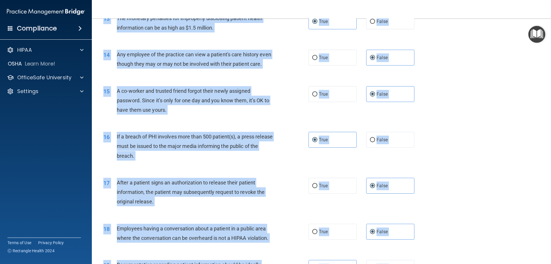
scroll to position [0, 0]
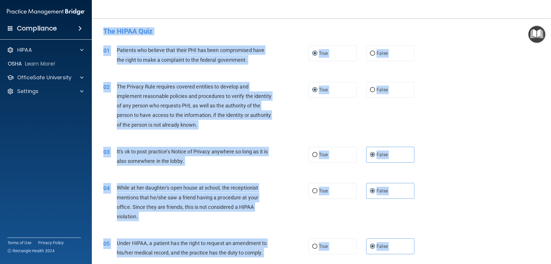
drag, startPoint x: 99, startPoint y: 235, endPoint x: 430, endPoint y: -35, distance: 426.7
click at [430, 0] on html "Compliance HIPAA Documents and Policies Report an Incident Business Associates …" at bounding box center [275, 132] width 551 height 264
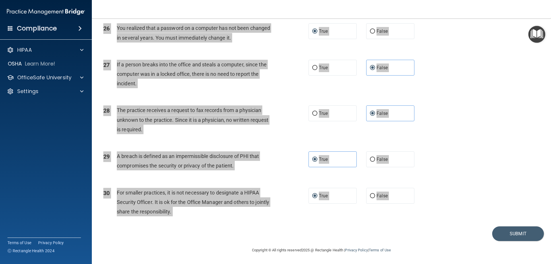
scroll to position [1090, 0]
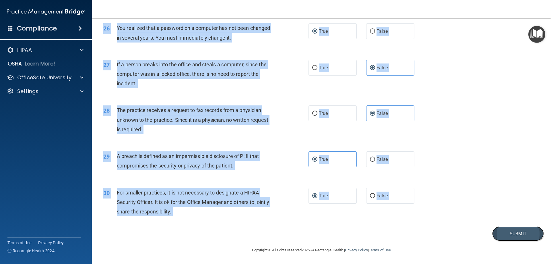
click at [516, 239] on button "Submit" at bounding box center [518, 233] width 52 height 15
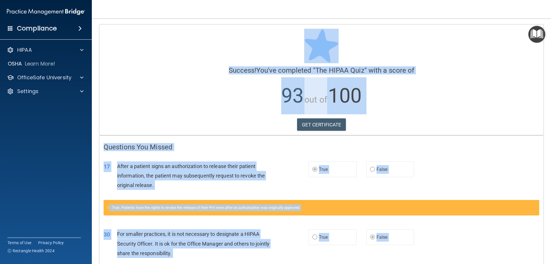
click at [218, 116] on div "Calculating your score.... Success! You've completed " The HIPAA Quiz " with a …" at bounding box center [321, 79] width 444 height 110
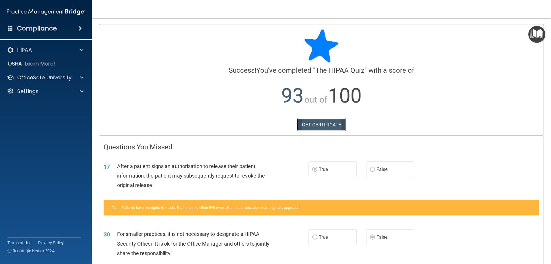
click at [325, 124] on link "GET CERTIFICATE" at bounding box center [321, 124] width 49 height 13
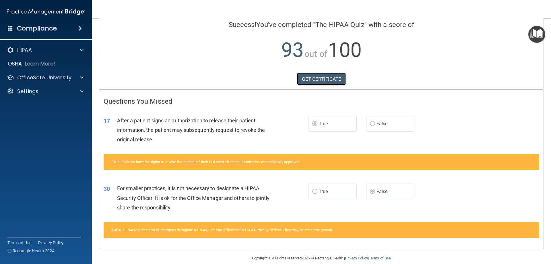
scroll to position [54, 0]
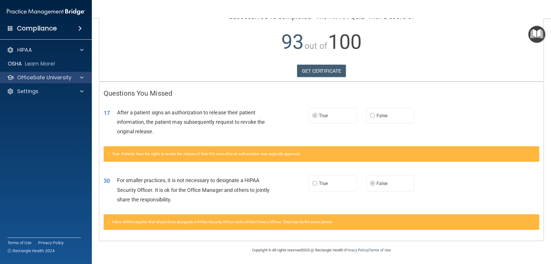
click at [45, 81] on div "OfficeSafe University" at bounding box center [46, 77] width 92 height 11
click at [81, 77] on span at bounding box center [81, 77] width 3 height 7
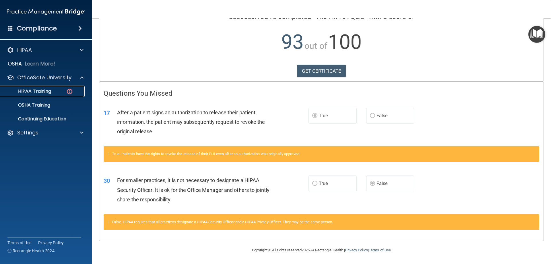
click at [37, 90] on p "HIPAA Training" at bounding box center [27, 91] width 47 height 6
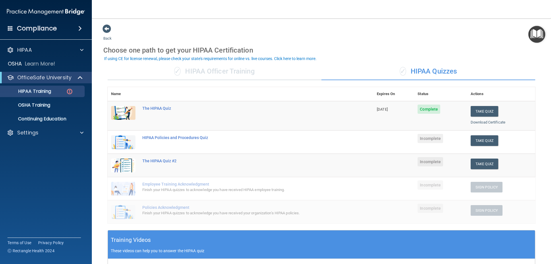
scroll to position [29, 0]
